Goal: Task Accomplishment & Management: Use online tool/utility

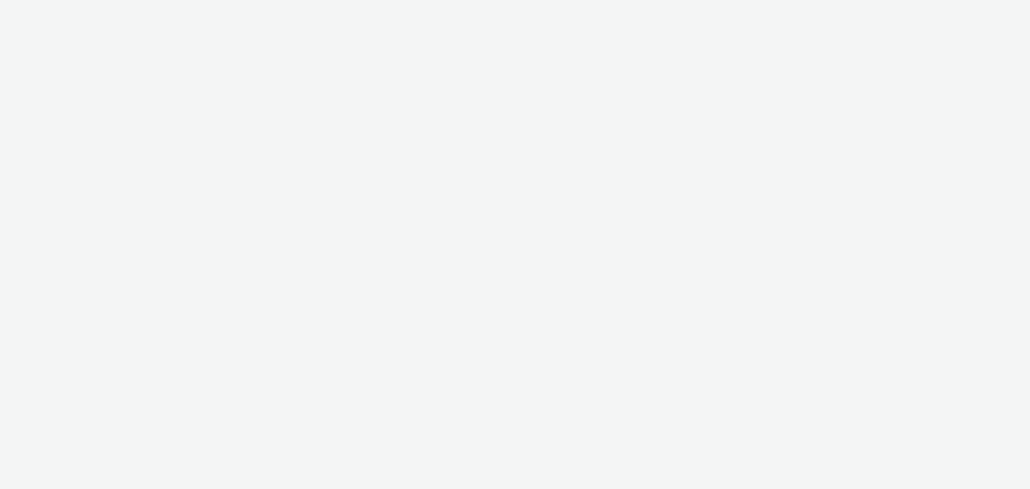
select select "b626f941-834b-427f-b453-0a2b95f57350"
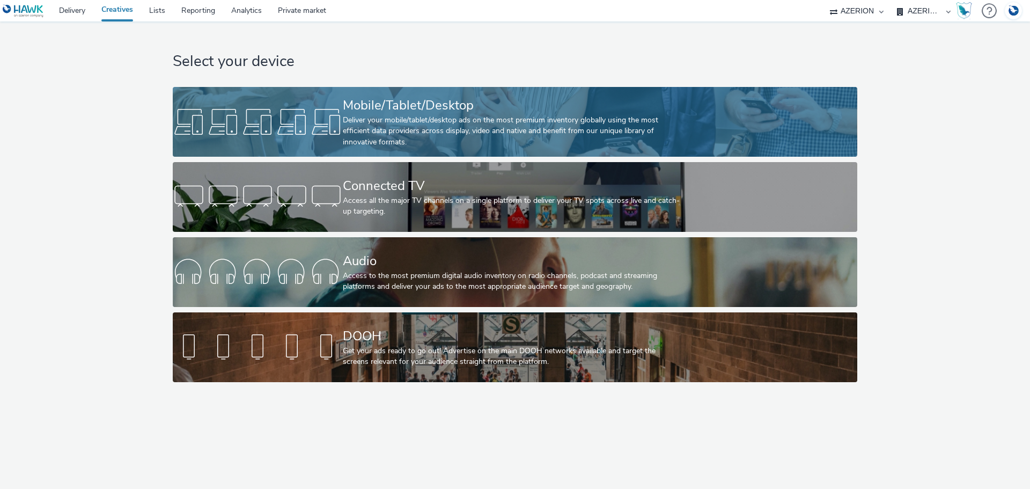
click at [469, 106] on div "Mobile/Tablet/Desktop" at bounding box center [513, 105] width 340 height 19
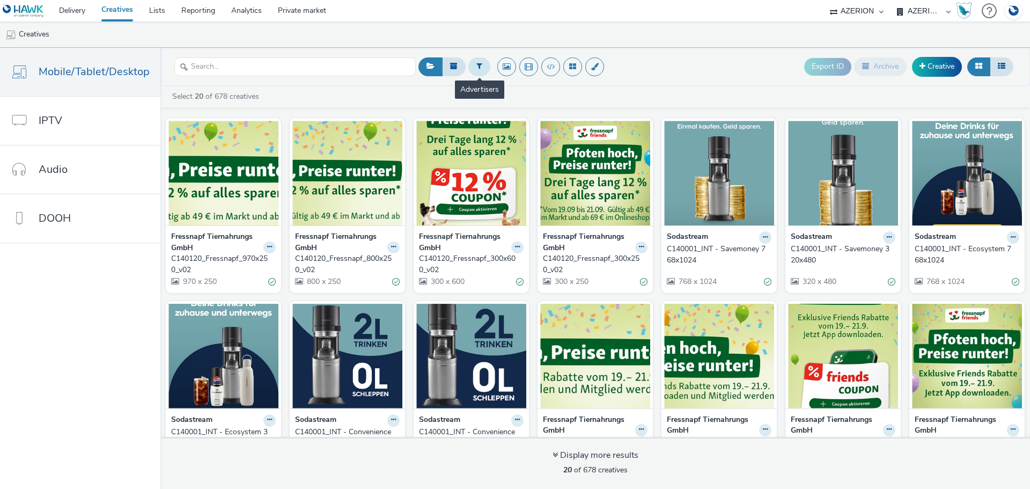
click at [476, 66] on icon at bounding box center [479, 66] width 6 height 8
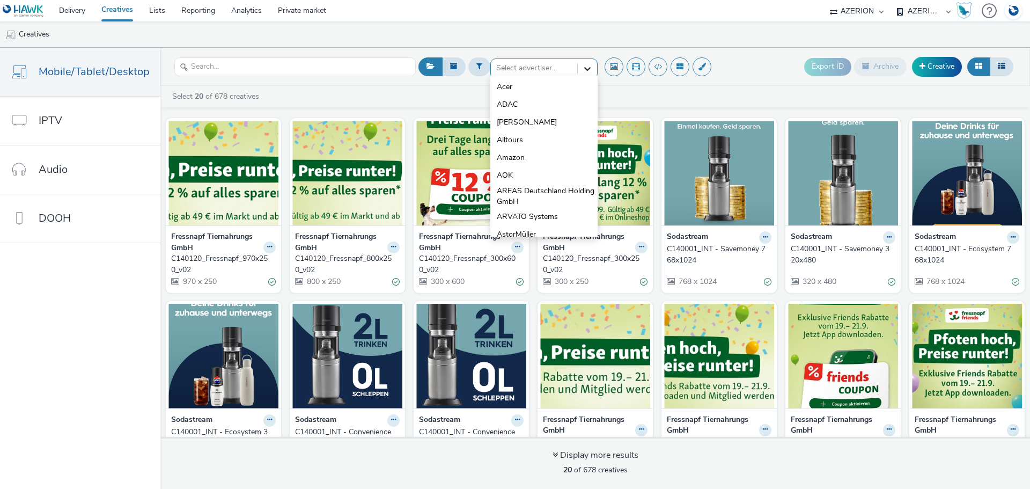
click at [582, 69] on icon at bounding box center [587, 68] width 11 height 11
click at [530, 169] on li "[PERSON_NAME]" at bounding box center [543, 177] width 107 height 18
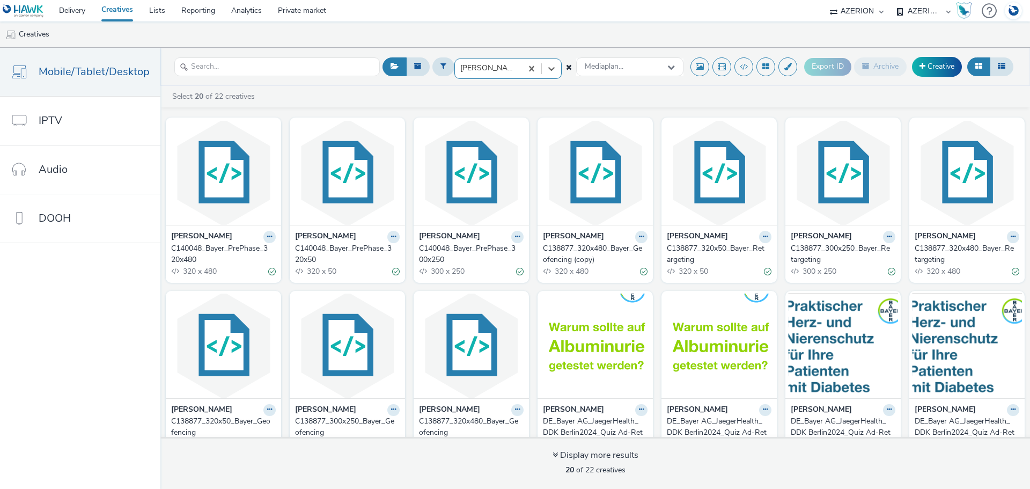
scroll to position [0, 0]
click at [515, 239] on icon at bounding box center [517, 237] width 5 height 6
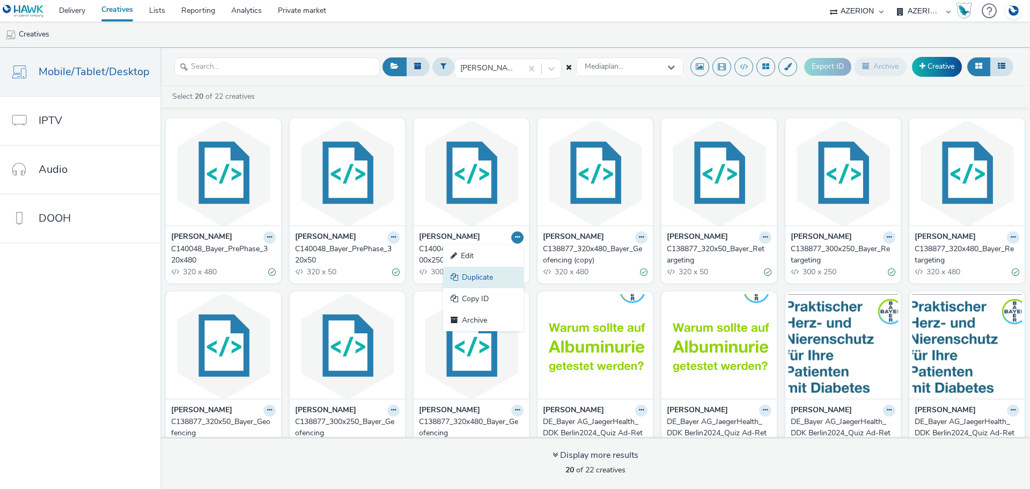
click at [480, 272] on link "Duplicate" at bounding box center [483, 277] width 80 height 21
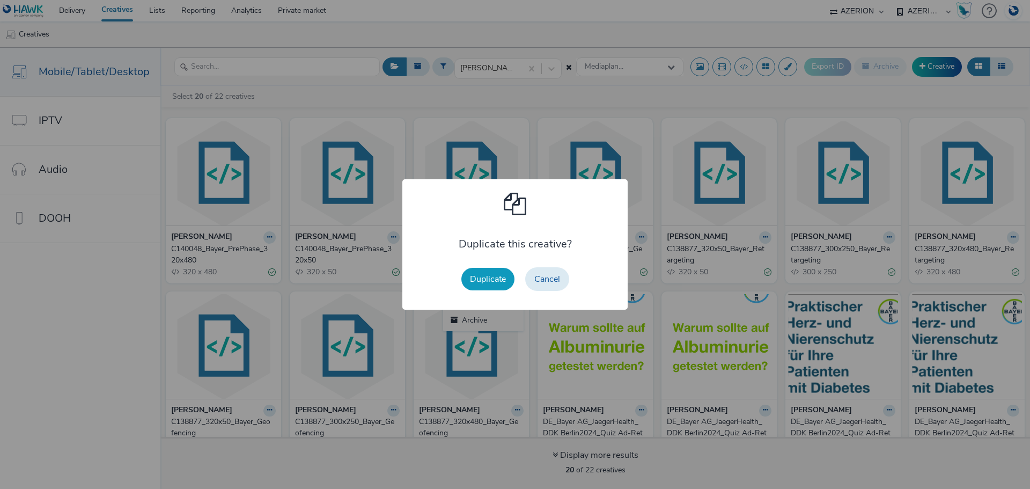
click at [495, 279] on button "Duplicate" at bounding box center [487, 279] width 53 height 23
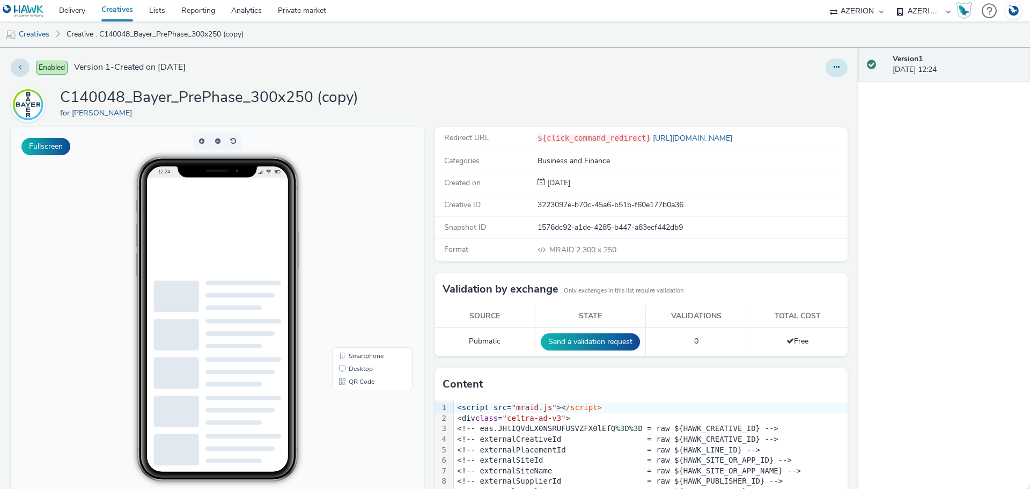
click at [834, 66] on button at bounding box center [836, 67] width 22 height 18
click at [785, 88] on link "Edit" at bounding box center [807, 88] width 80 height 21
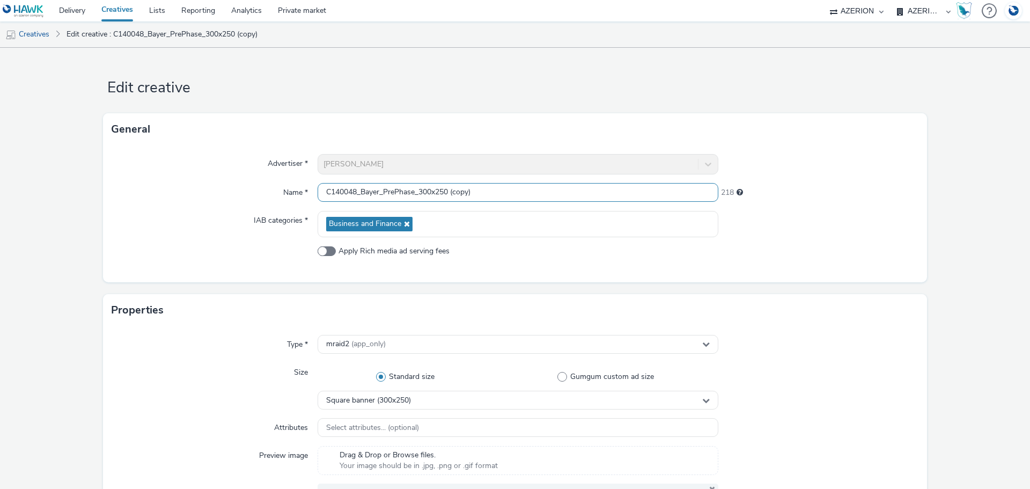
drag, startPoint x: 382, startPoint y: 187, endPoint x: 413, endPoint y: 192, distance: 32.1
click at [413, 192] on input "C140048_Bayer_PrePhase_300x250 (copy)" at bounding box center [517, 192] width 401 height 19
drag, startPoint x: 454, startPoint y: 191, endPoint x: 521, endPoint y: 193, distance: 67.0
click at [521, 193] on input "C140048_Bayer_Geofencing_300x250 (copy)" at bounding box center [517, 192] width 401 height 19
type input "C140048_Bayer_Geofencing_300x250"
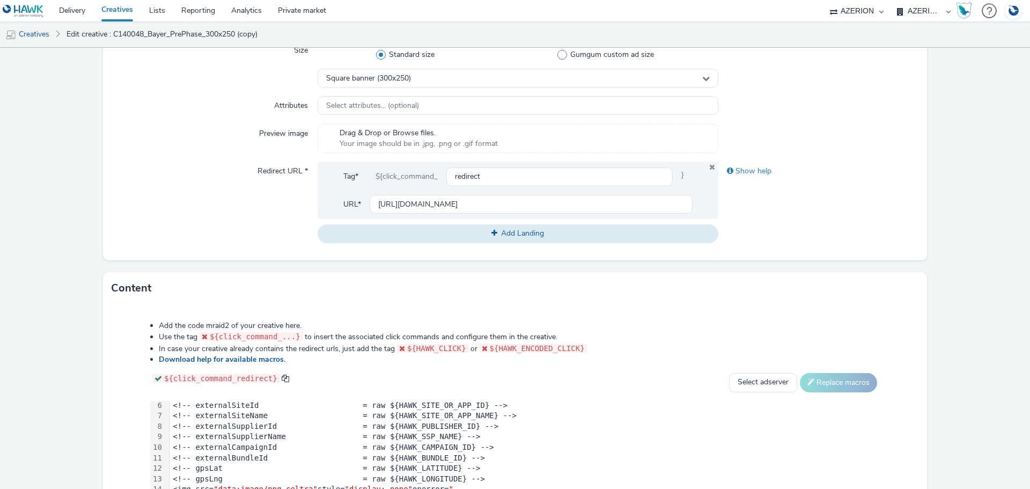
scroll to position [107, 0]
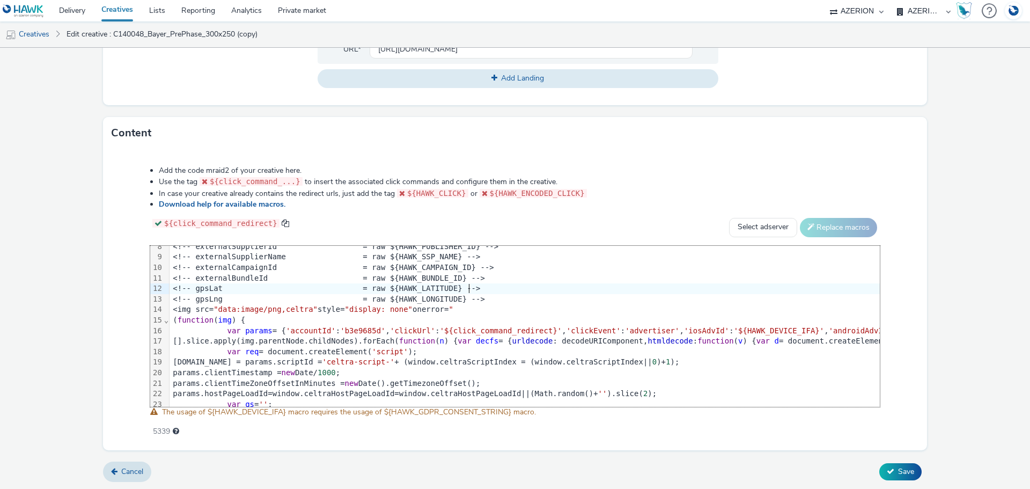
scroll to position [54, 0]
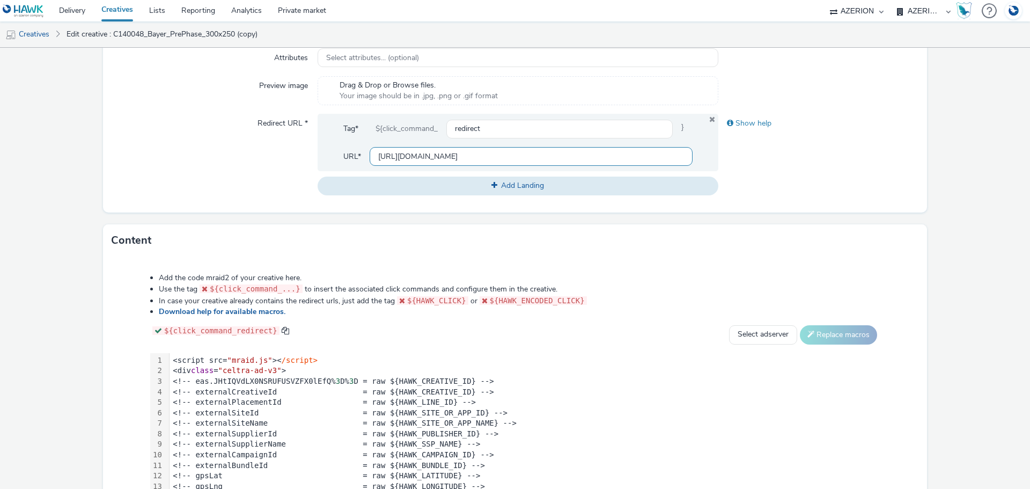
scroll to position [0, 52]
drag, startPoint x: 637, startPoint y: 154, endPoint x: 717, endPoint y: 161, distance: 80.3
click at [717, 161] on div "Redirect URL * Tag* ${click_command_ redirect } URL* [URL][DOMAIN_NAME] Add Lan…" at bounding box center [515, 154] width 807 height 81
click at [723, 158] on div "Show help" at bounding box center [818, 154] width 201 height 81
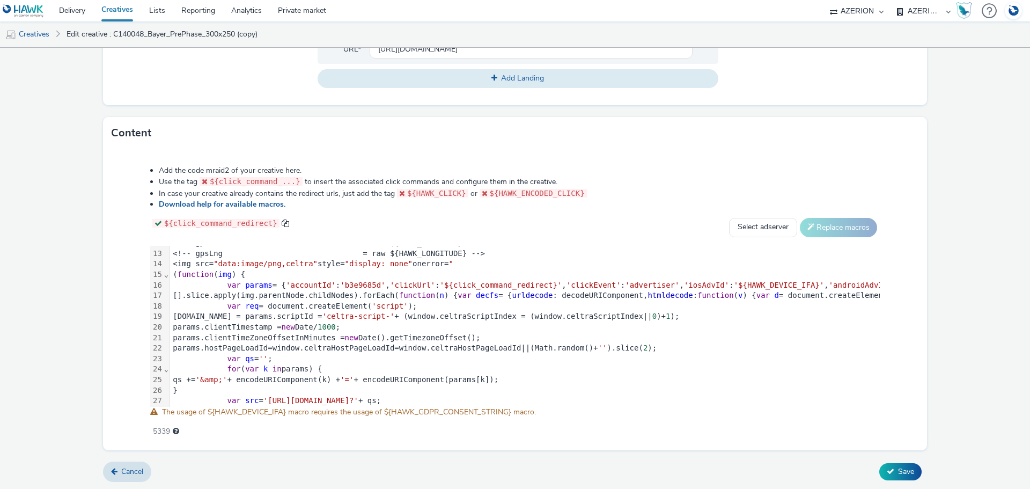
scroll to position [188, 0]
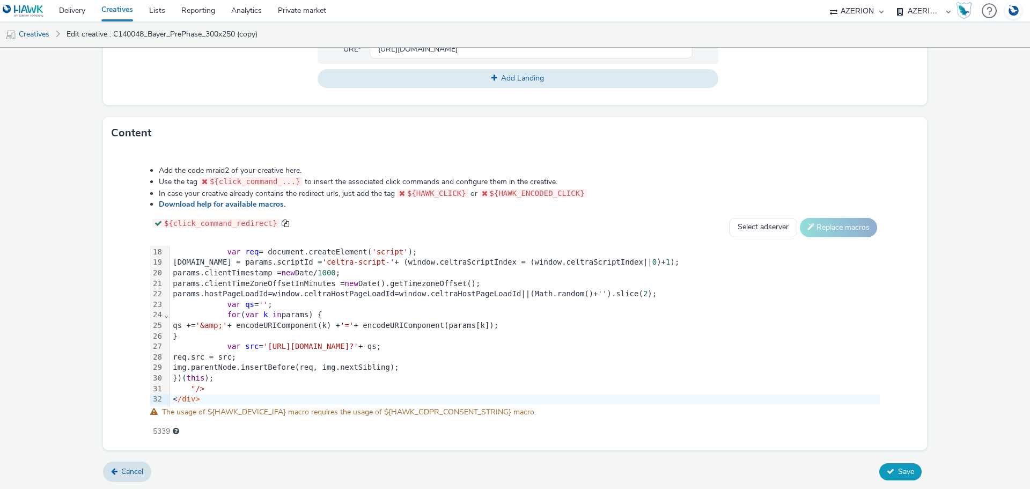
click at [886, 468] on icon at bounding box center [890, 471] width 8 height 8
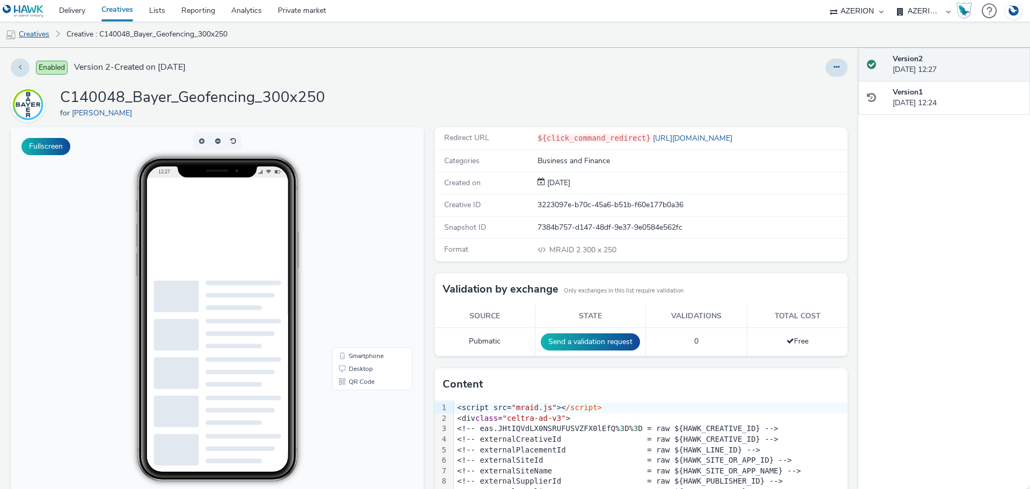
click at [25, 36] on link "Creatives" at bounding box center [27, 34] width 55 height 26
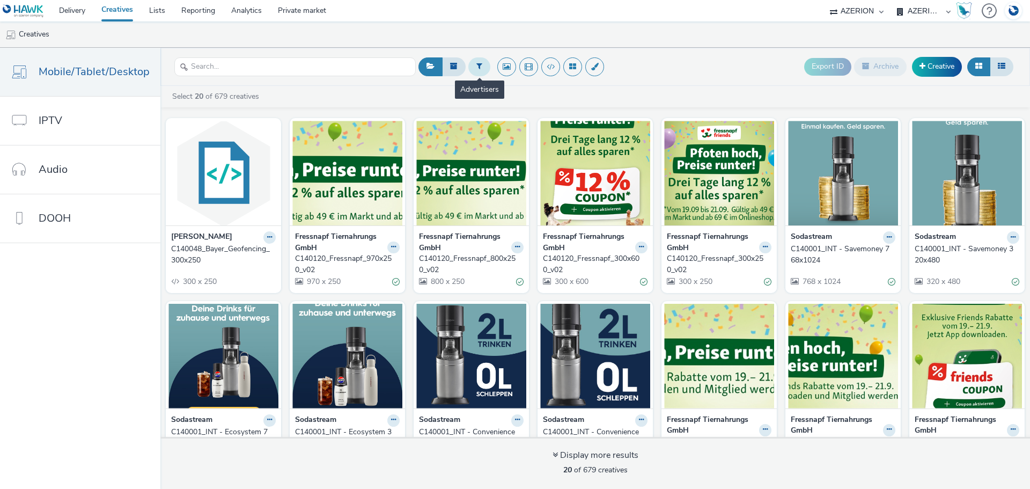
click at [478, 67] on icon at bounding box center [479, 66] width 6 height 8
click at [520, 76] on div "Select advertiser..." at bounding box center [543, 66] width 107 height 17
type input "bayer"
click at [523, 86] on span "[PERSON_NAME]" at bounding box center [527, 87] width 60 height 11
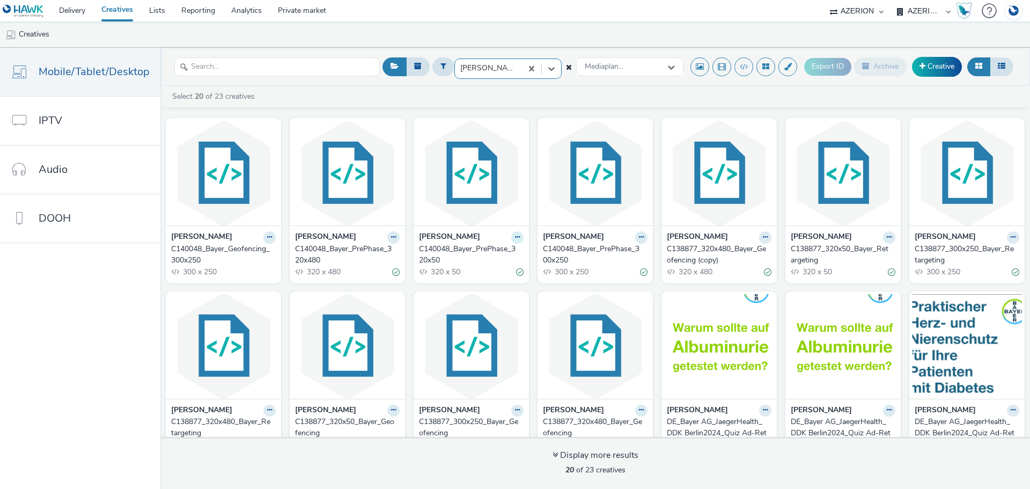
click at [515, 237] on icon at bounding box center [517, 237] width 5 height 6
click at [478, 275] on link "Duplicate" at bounding box center [483, 277] width 80 height 21
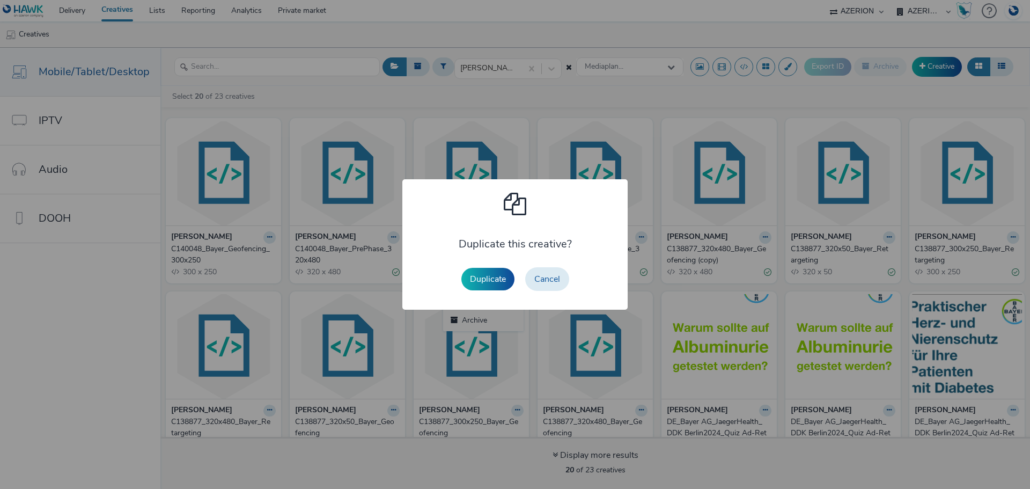
click at [478, 275] on button "Duplicate" at bounding box center [487, 279] width 53 height 23
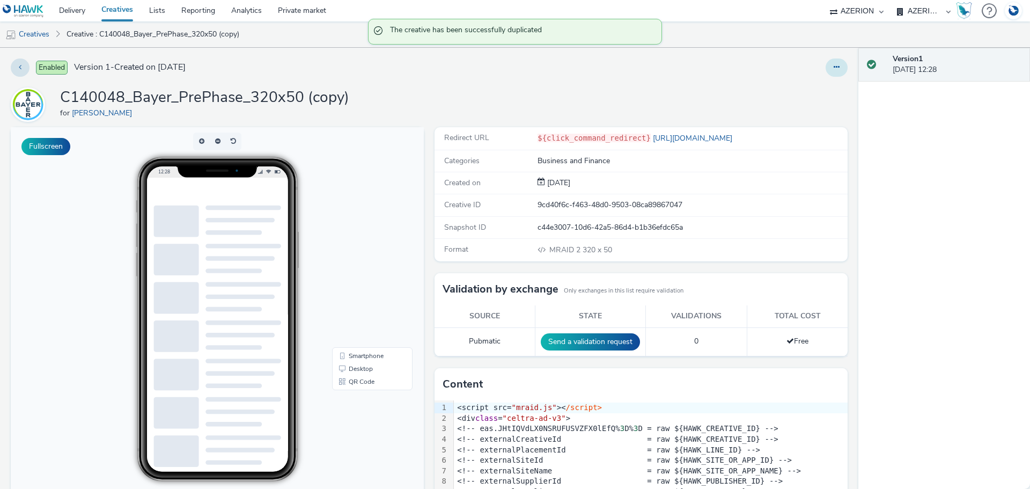
click at [825, 68] on button at bounding box center [836, 67] width 22 height 18
click at [794, 92] on link "Edit" at bounding box center [807, 88] width 80 height 21
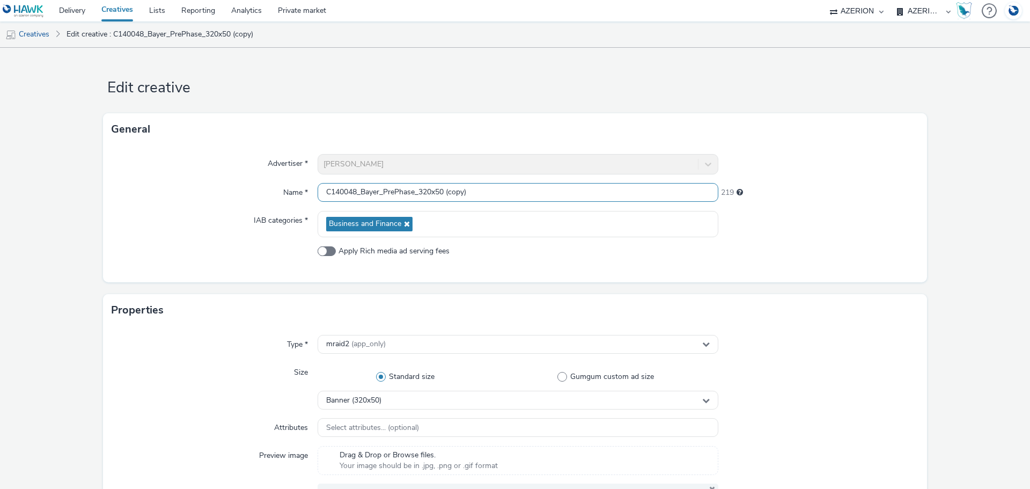
drag, startPoint x: 382, startPoint y: 193, endPoint x: 412, endPoint y: 196, distance: 30.7
click at [412, 196] on input "C140048_Bayer_PrePhase_320x50 (copy)" at bounding box center [517, 192] width 401 height 19
drag, startPoint x: 452, startPoint y: 194, endPoint x: 511, endPoint y: 191, distance: 59.0
click at [510, 191] on input "C140048_Bayer_Geofencing_320x50 (copy)" at bounding box center [517, 192] width 401 height 19
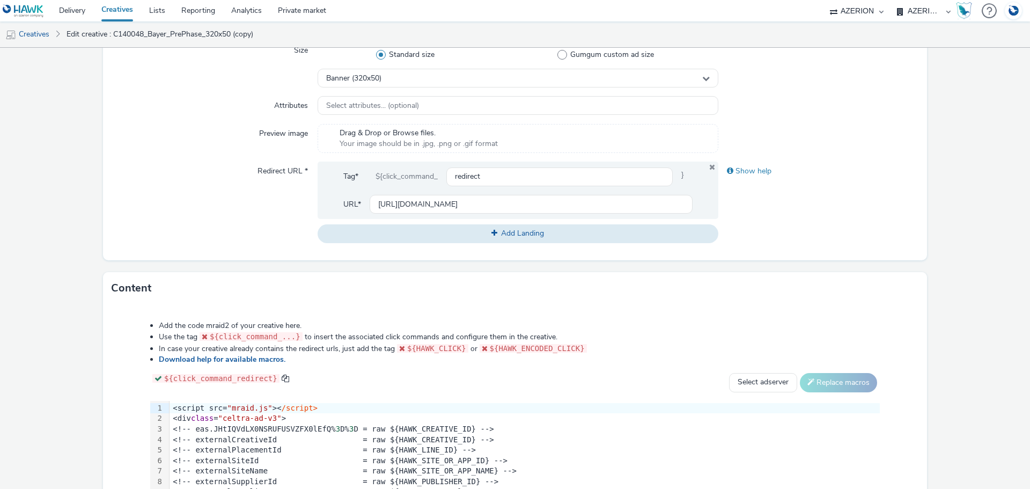
scroll to position [477, 0]
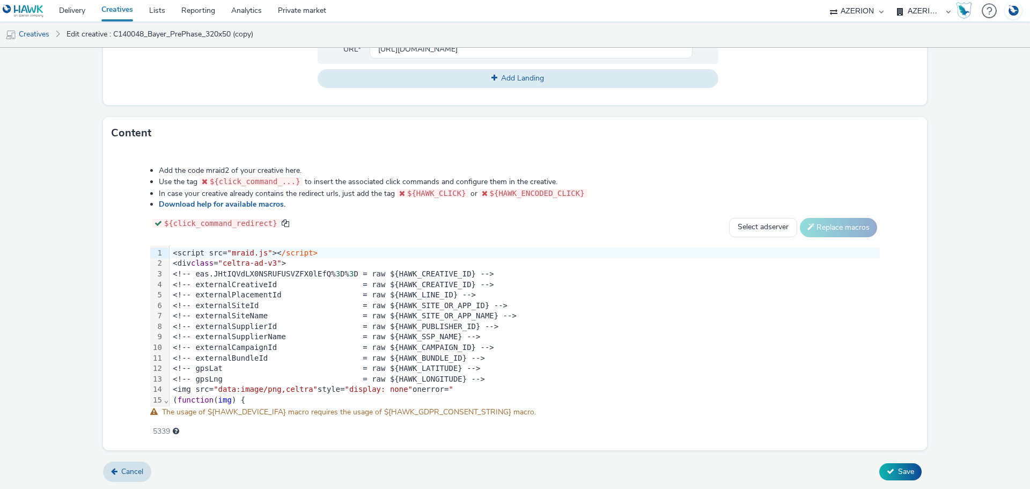
type input "C140048_Bayer_Geofencing_320x50"
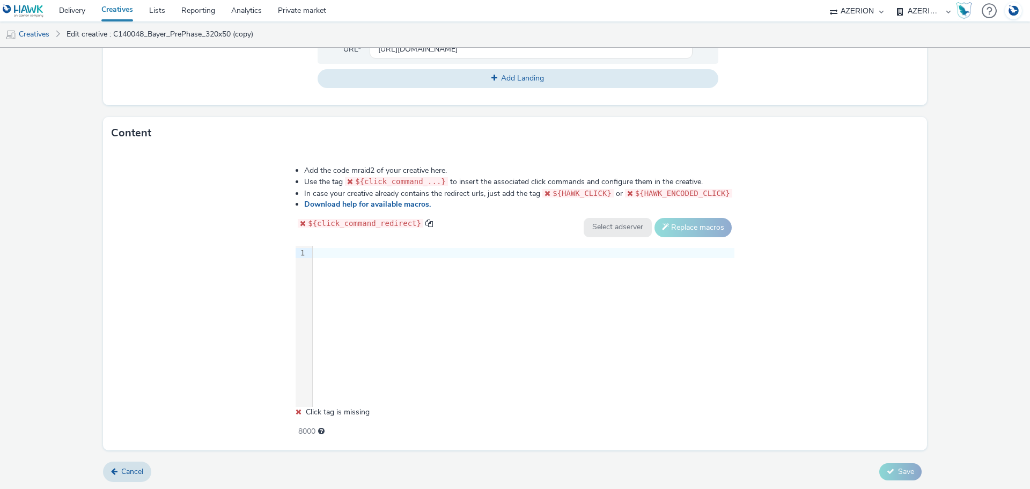
click at [364, 287] on div "9 1 ›" at bounding box center [514, 326] width 439 height 161
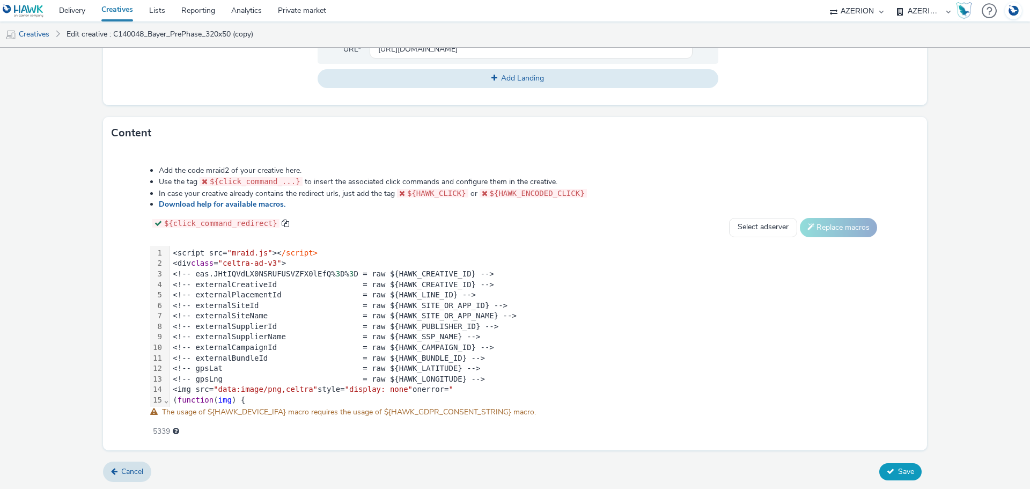
click at [886, 468] on button "Save" at bounding box center [900, 471] width 42 height 17
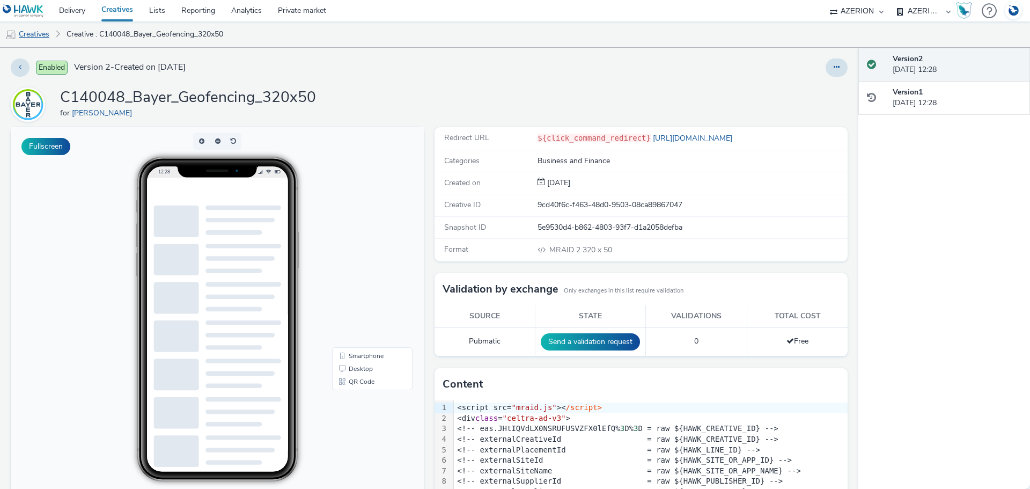
click at [41, 34] on link "Creatives" at bounding box center [27, 34] width 55 height 26
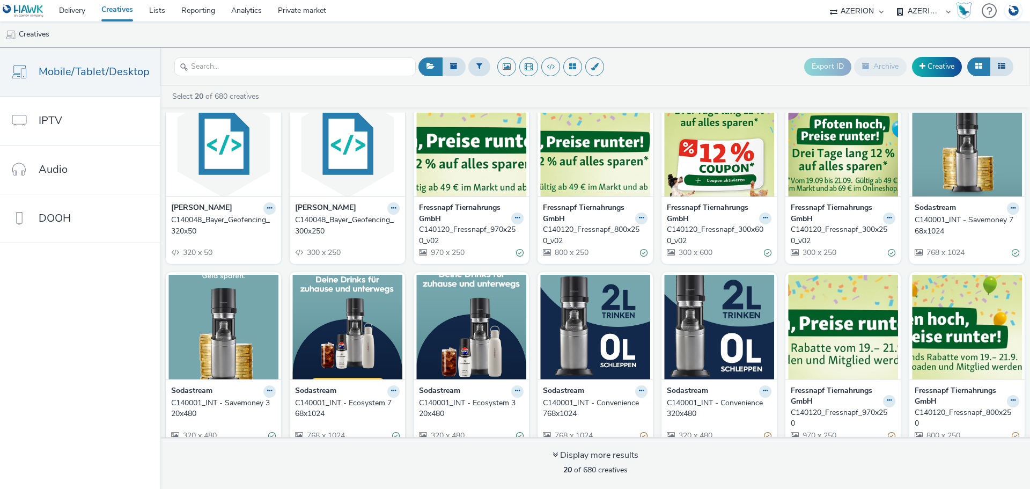
scroll to position [226, 0]
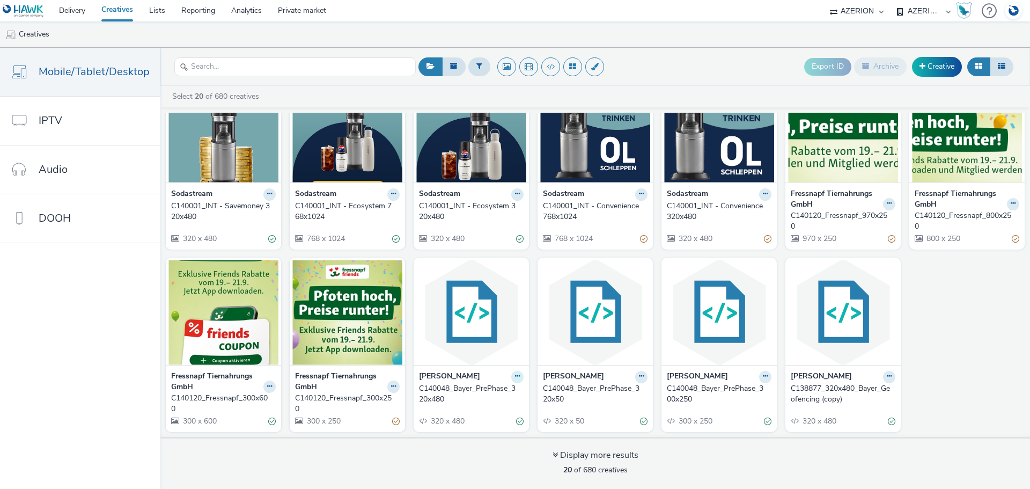
click at [512, 372] on button at bounding box center [517, 377] width 12 height 12
click at [494, 411] on link "Duplicate" at bounding box center [483, 416] width 80 height 21
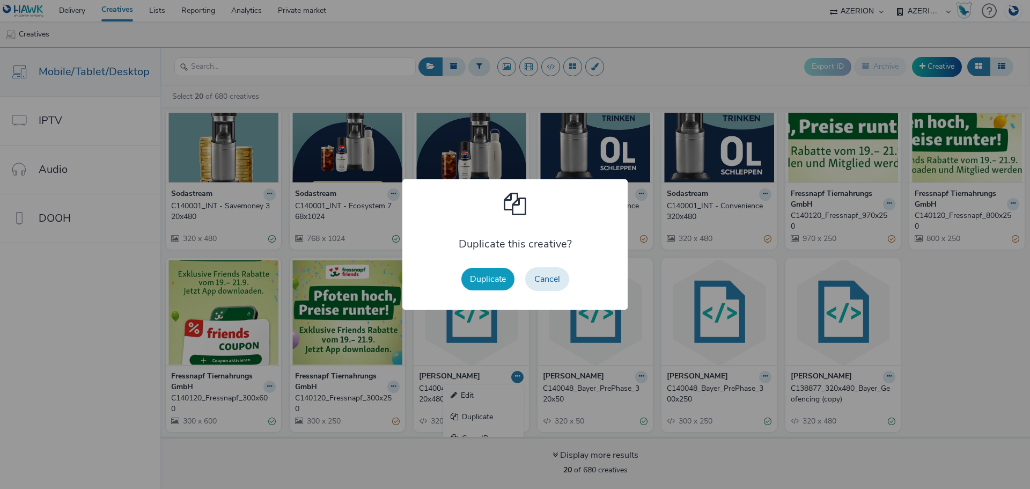
click at [493, 275] on button "Duplicate" at bounding box center [487, 279] width 53 height 23
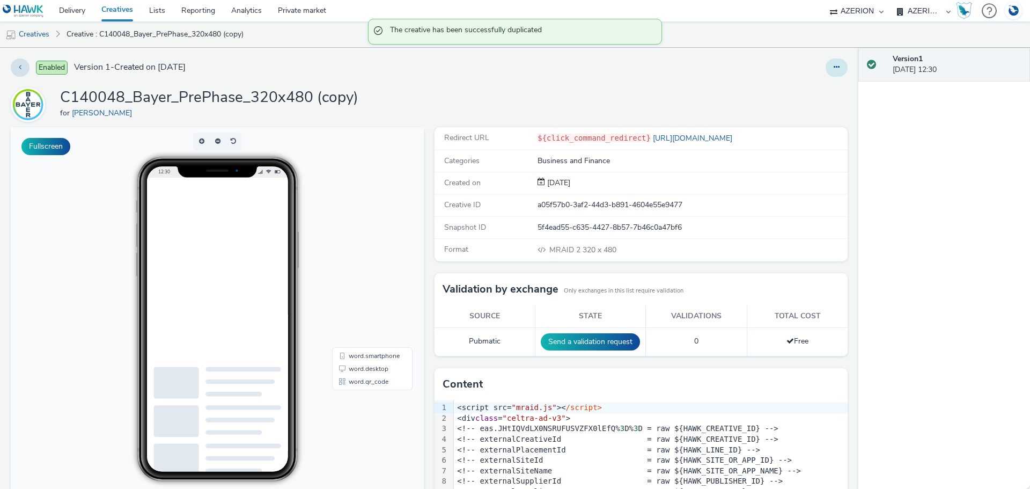
click at [825, 63] on button at bounding box center [836, 67] width 22 height 18
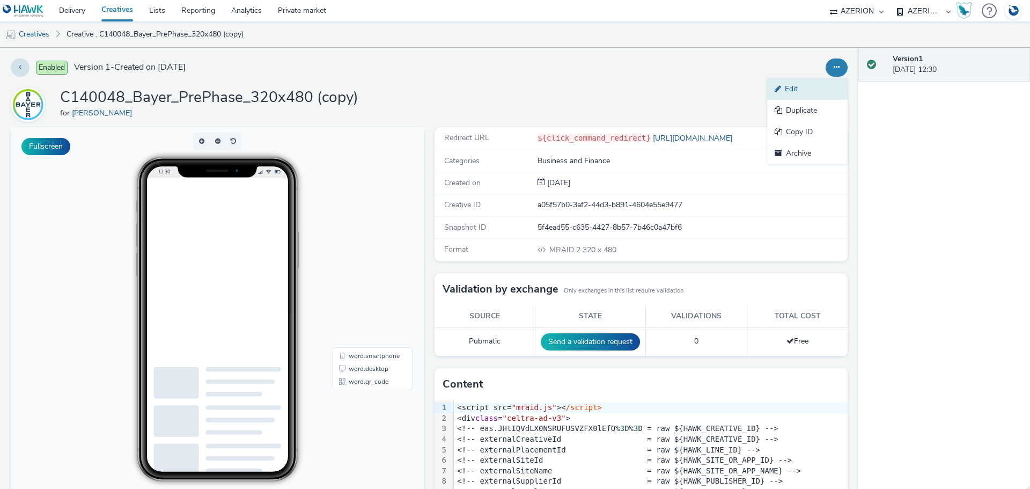
click at [788, 84] on link "Edit" at bounding box center [807, 88] width 80 height 21
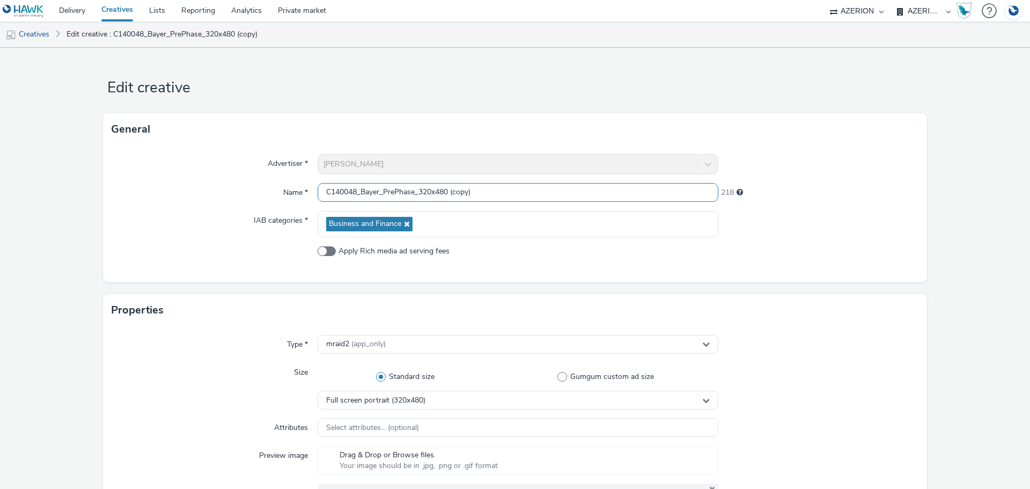
drag, startPoint x: 381, startPoint y: 190, endPoint x: 416, endPoint y: 193, distance: 34.4
click at [416, 193] on input "C140048_Bayer_PrePhase_320x480 (copy)" at bounding box center [517, 192] width 401 height 19
drag, startPoint x: 455, startPoint y: 190, endPoint x: 529, endPoint y: 190, distance: 74.0
click at [529, 190] on input "C140048_Bayer_Geofencing_320x480 (copy)" at bounding box center [517, 192] width 401 height 19
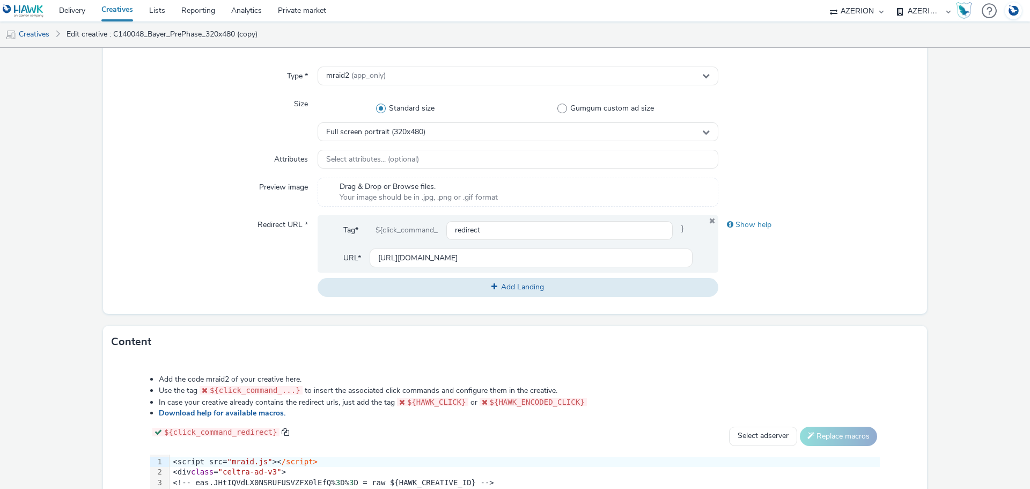
scroll to position [429, 0]
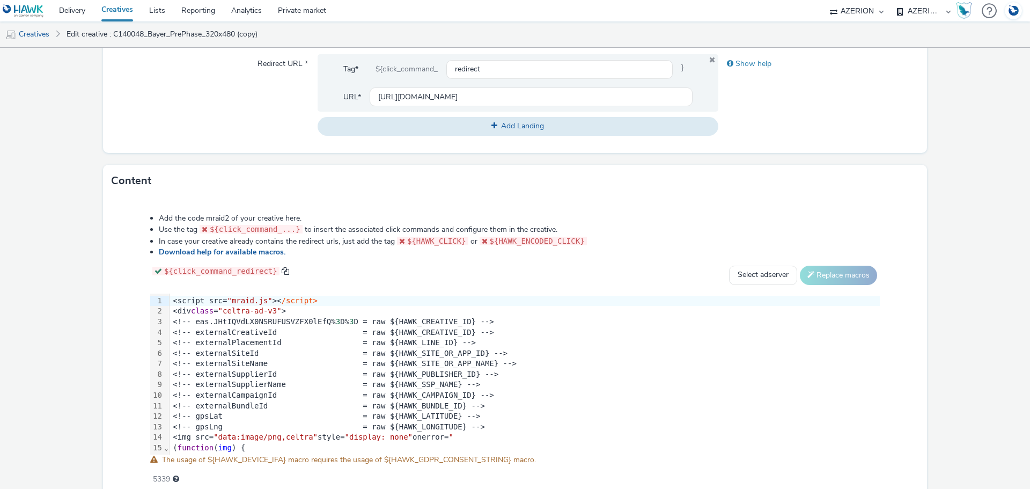
type input "C140048_Bayer_Geofencing_320x480"
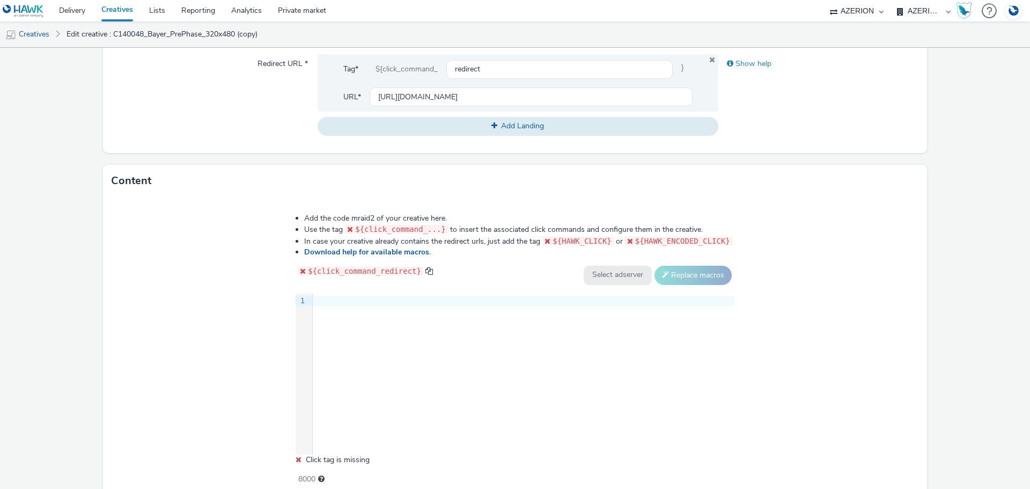
click at [467, 324] on div "9 1 ›" at bounding box center [514, 373] width 439 height 161
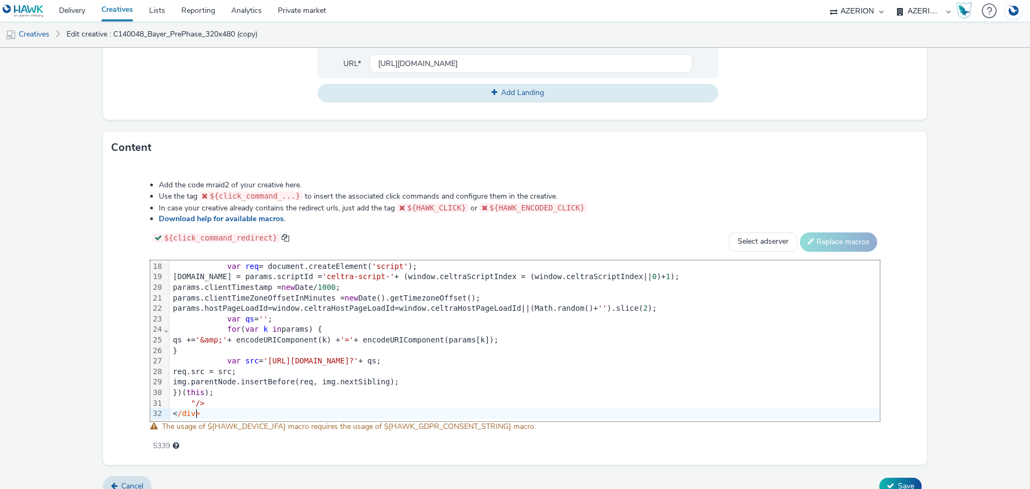
scroll to position [477, 0]
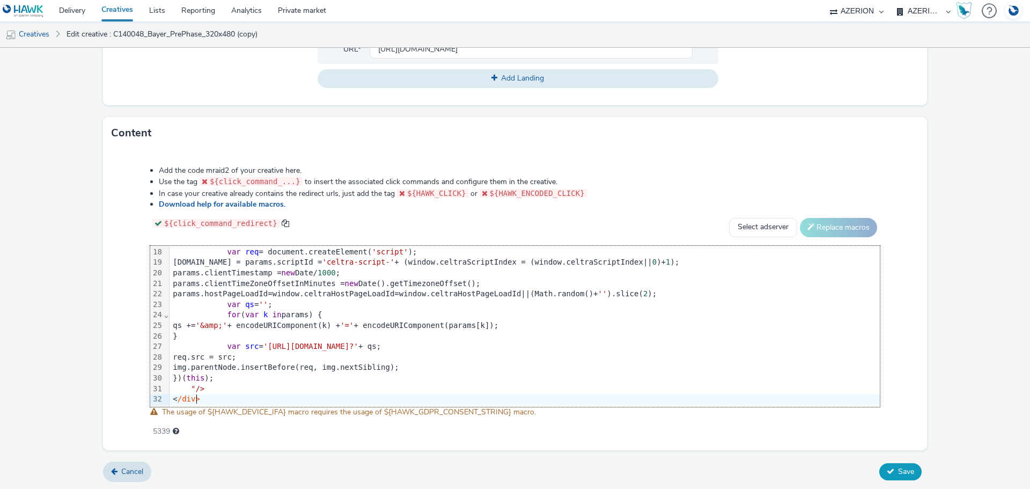
click at [902, 474] on span "Save" at bounding box center [906, 471] width 16 height 10
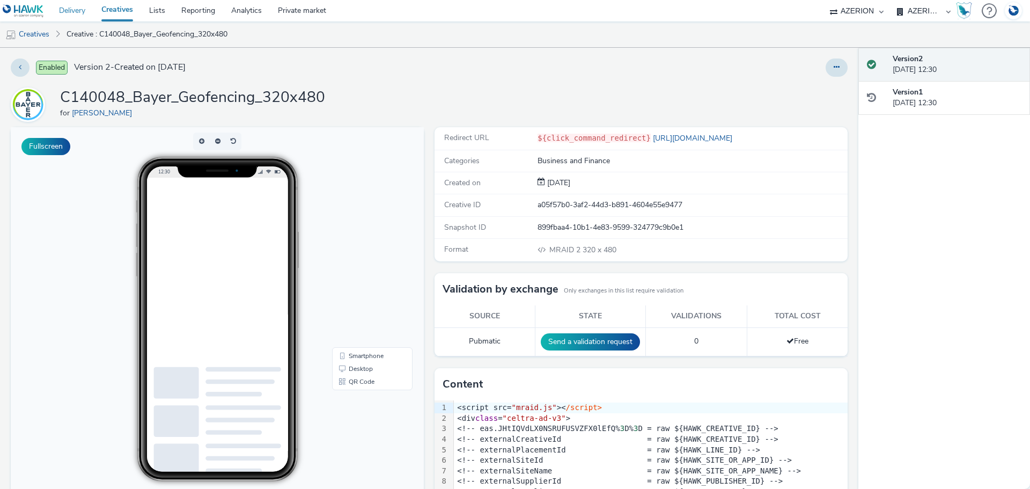
click at [76, 8] on link "Delivery" at bounding box center [72, 10] width 42 height 21
